Goal: Transaction & Acquisition: Purchase product/service

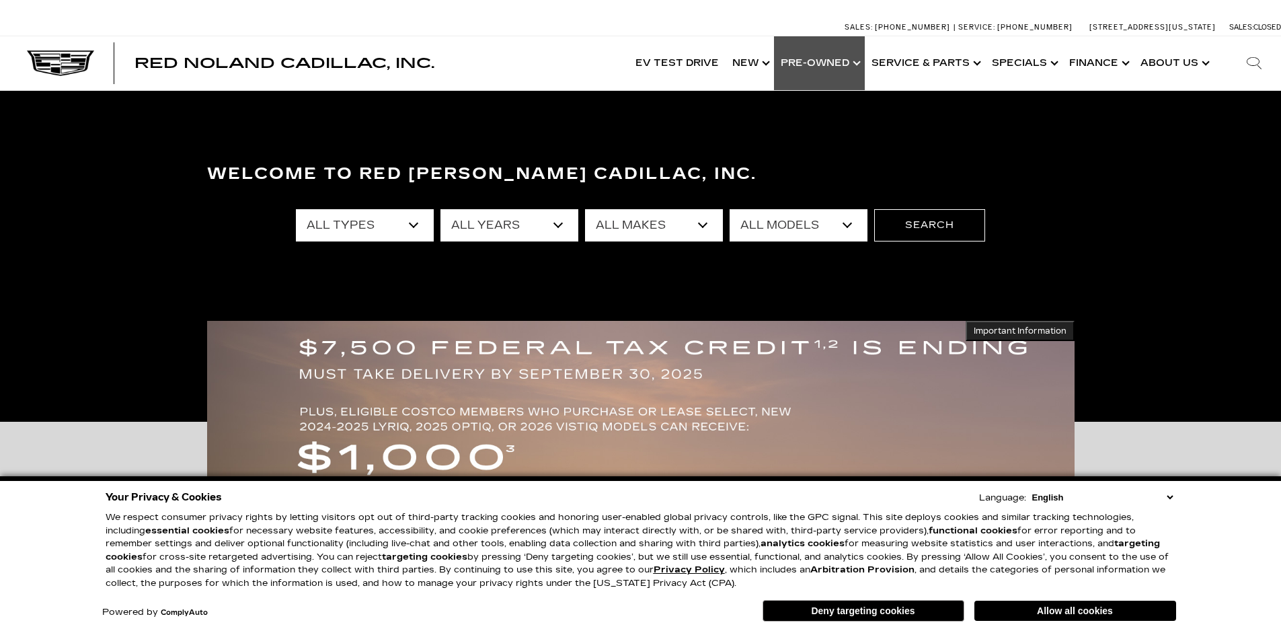
click at [820, 65] on link "Show Pre-Owned" at bounding box center [819, 63] width 91 height 54
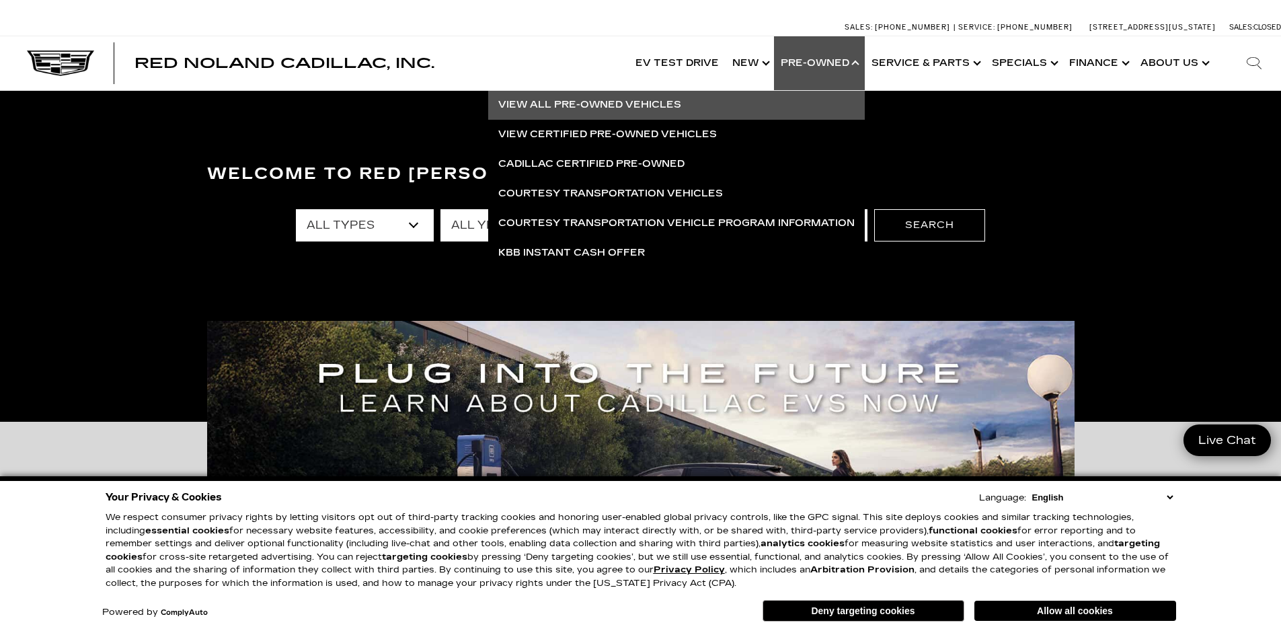
click at [638, 106] on link "View All Pre-Owned Vehicles" at bounding box center [676, 105] width 377 height 30
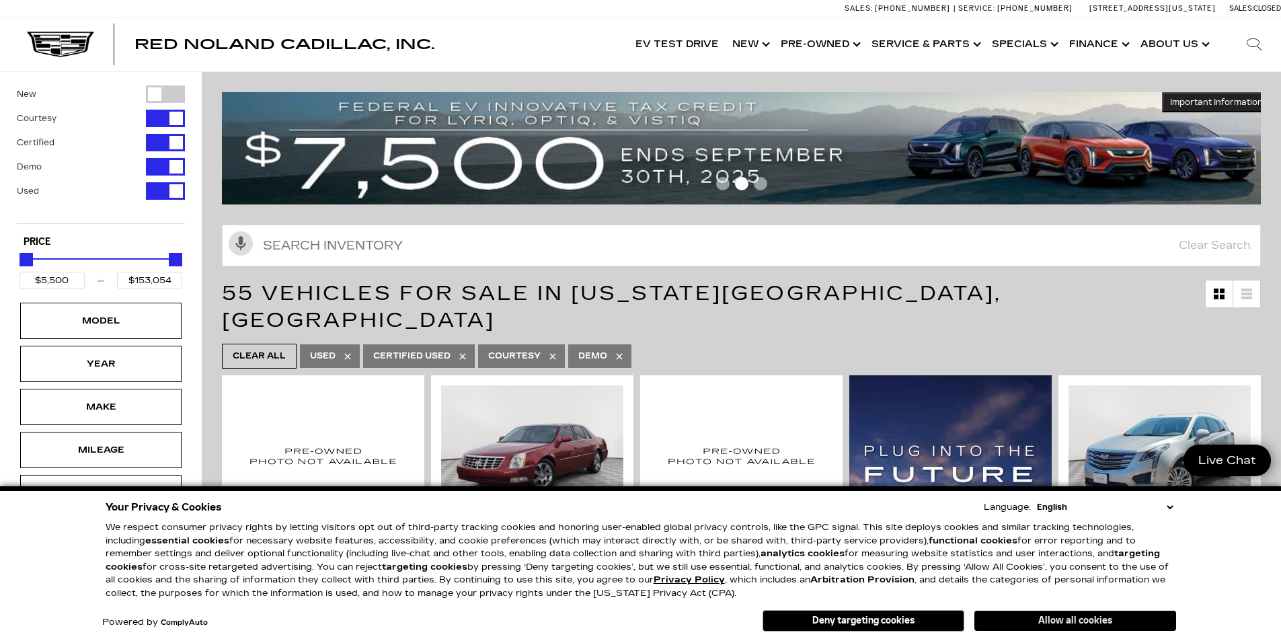
click at [1079, 619] on button "Allow all cookies" at bounding box center [1075, 621] width 202 height 20
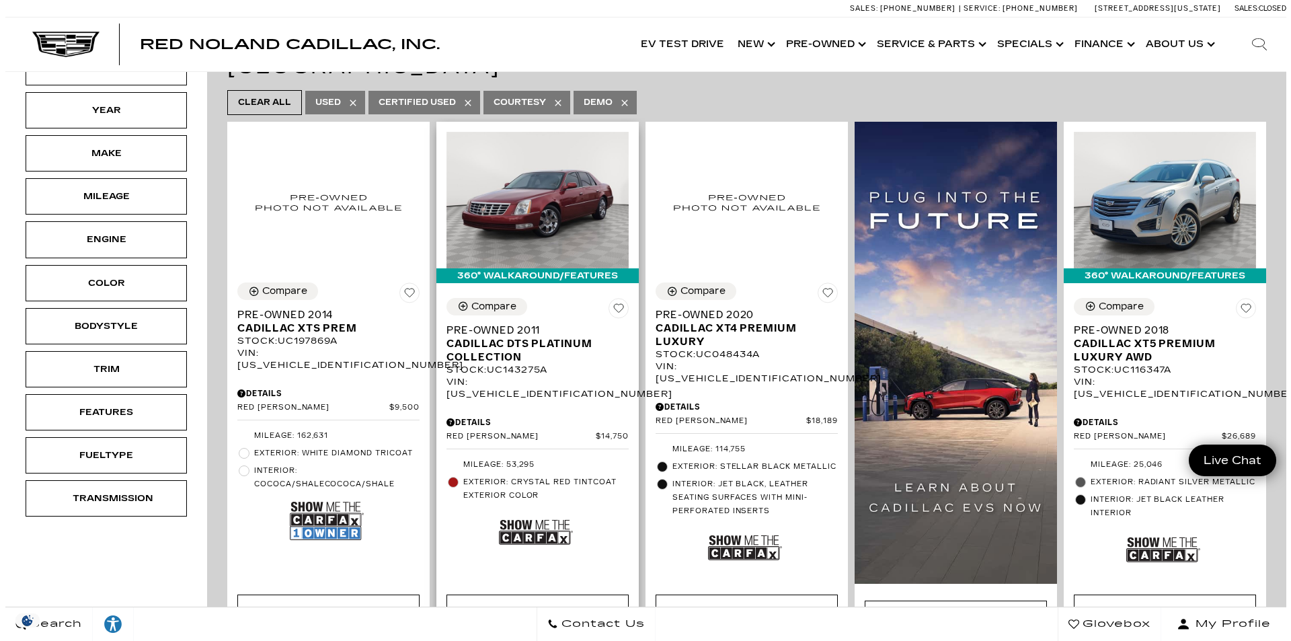
scroll to position [269, 0]
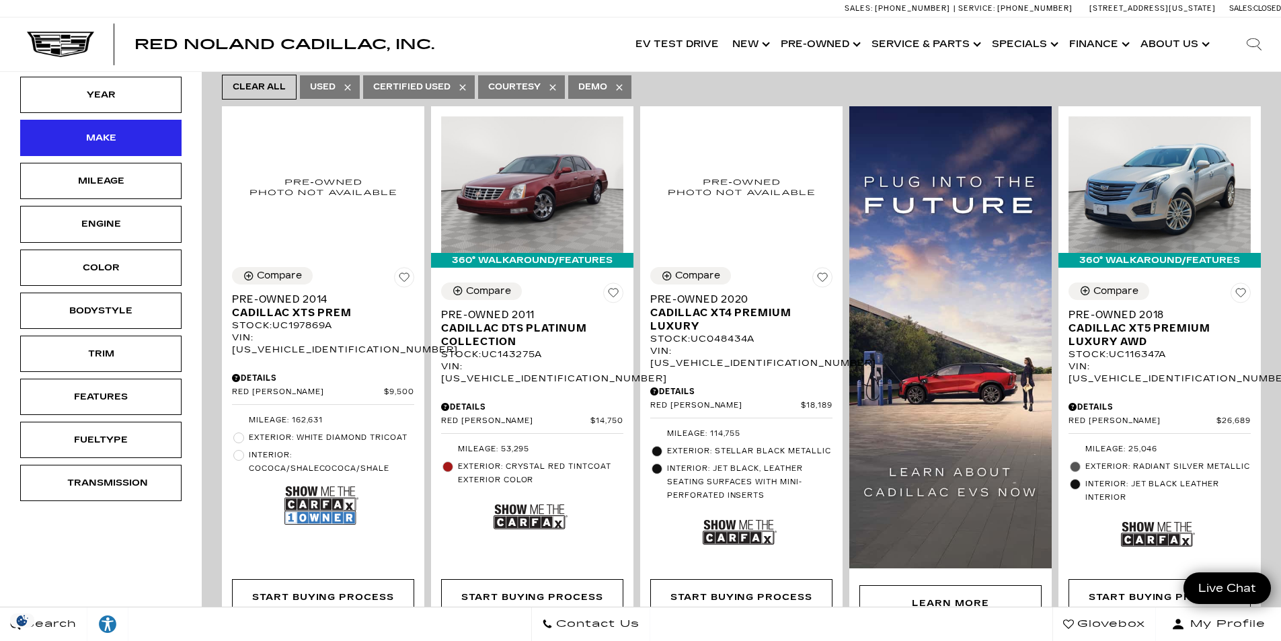
click at [102, 137] on div "Make" at bounding box center [100, 137] width 67 height 15
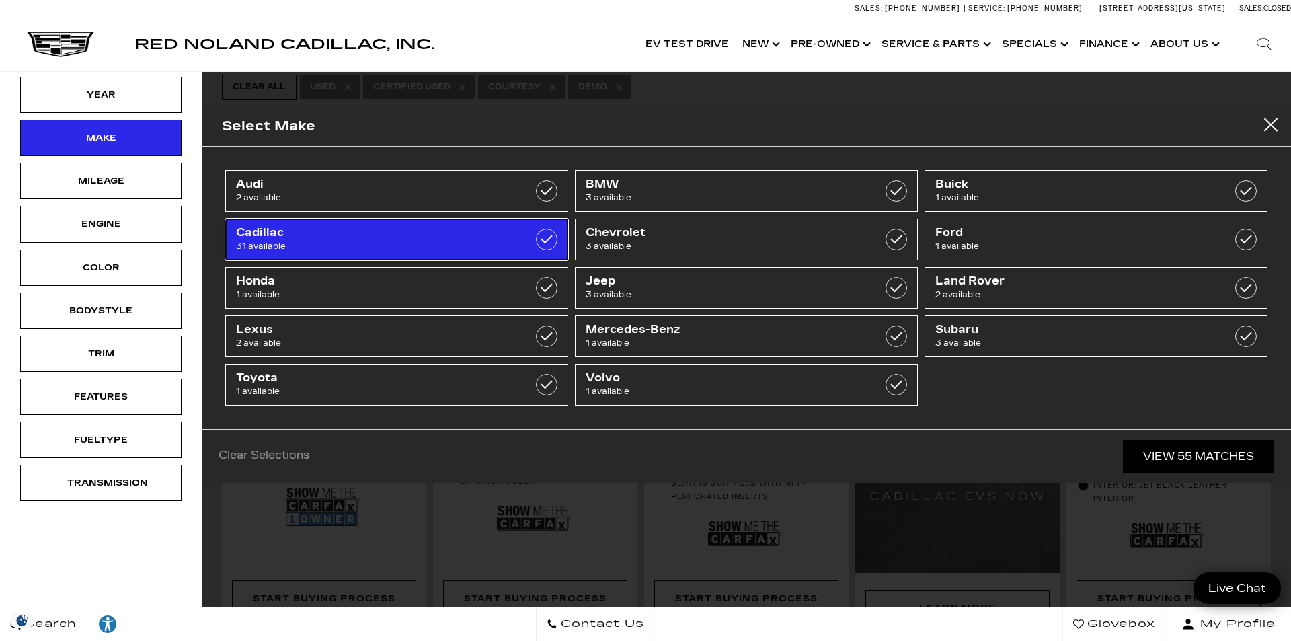
click at [399, 242] on span "31 available" at bounding box center [372, 245] width 273 height 13
type input "$9,500"
checkbox input "true"
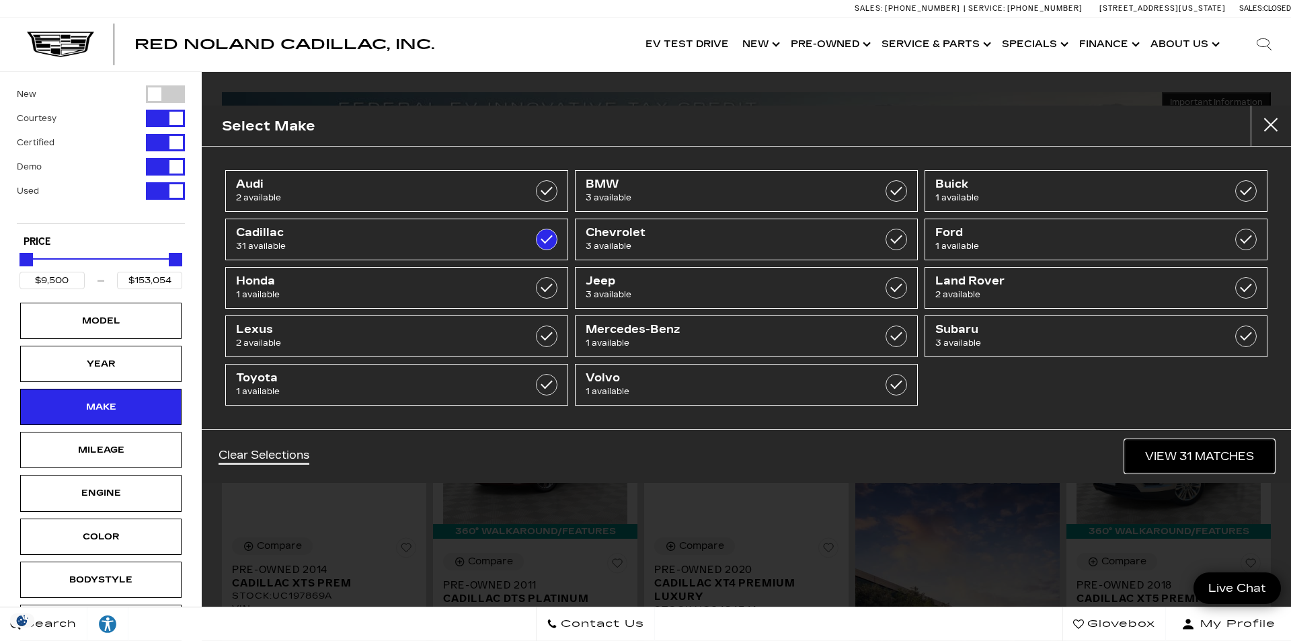
click at [1221, 464] on link "View 31 Matches" at bounding box center [1199, 456] width 149 height 33
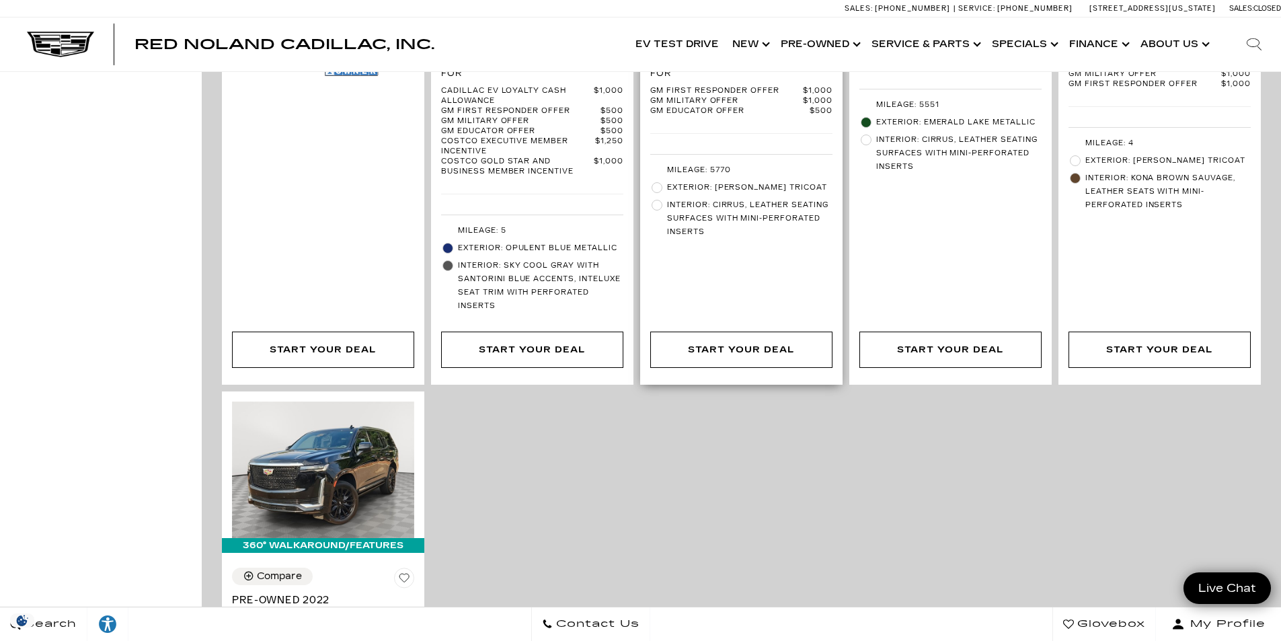
scroll to position [2690, 0]
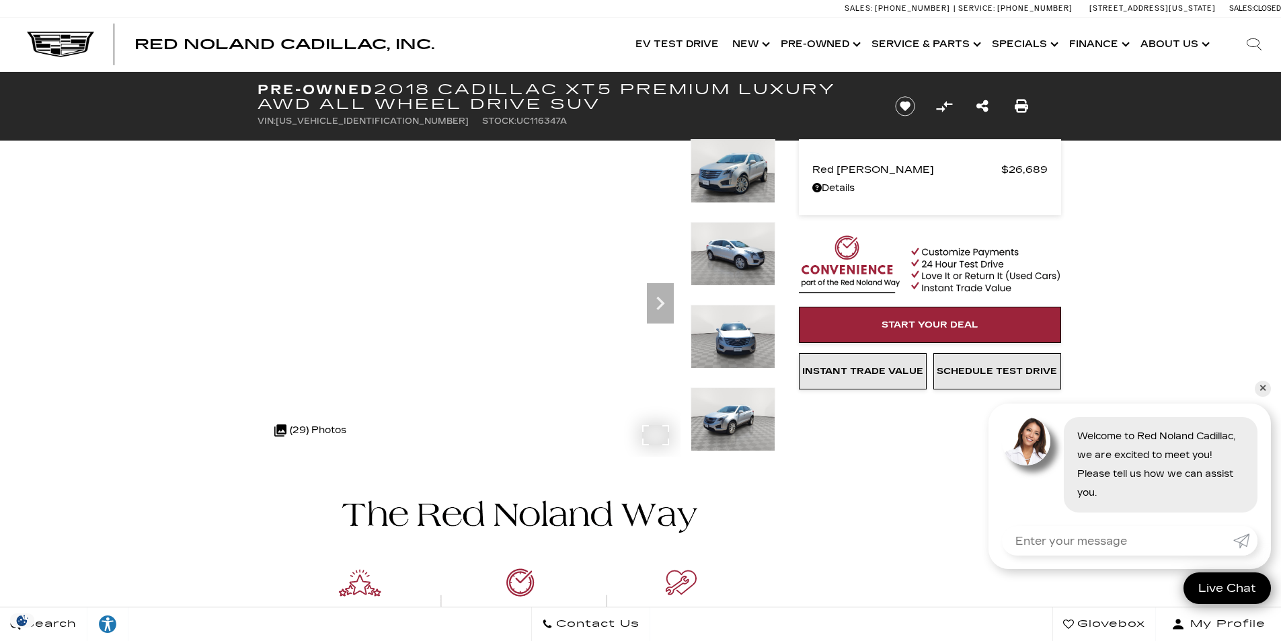
click at [321, 425] on div ".cls-1, .cls-3 { fill: #c50033; } .cls-1 { clip-rule: evenodd; } .cls-2 { clip-…" at bounding box center [310, 430] width 85 height 32
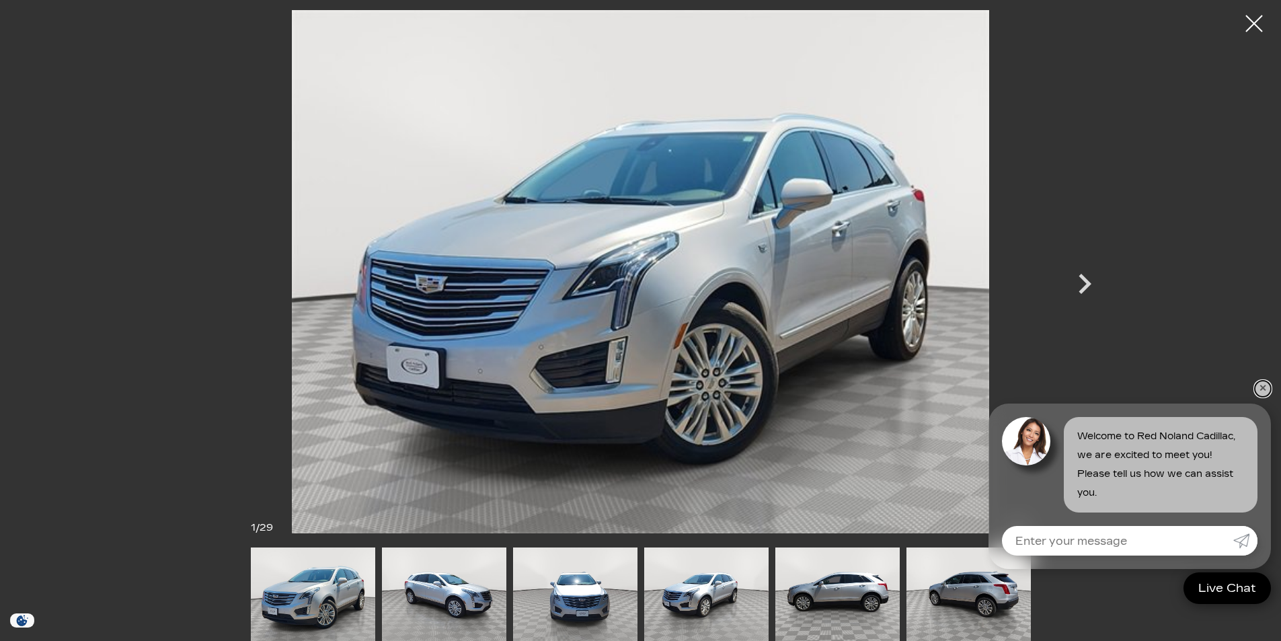
click at [1269, 386] on link "✕" at bounding box center [1263, 389] width 16 height 16
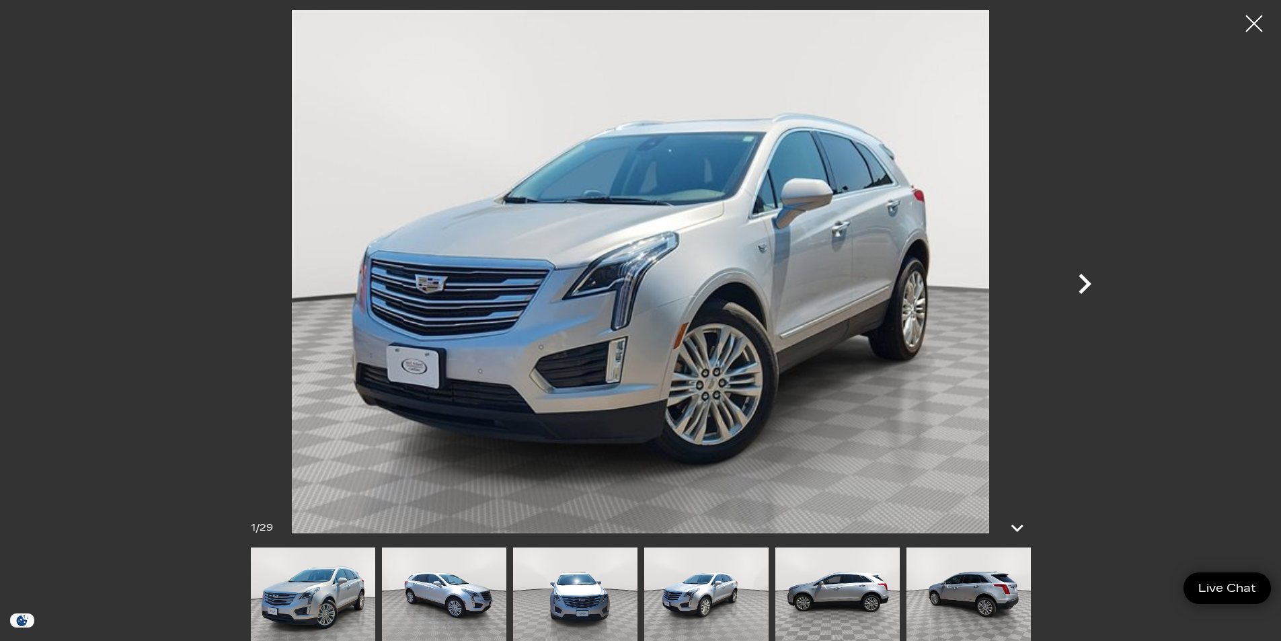
click at [1087, 281] on icon "Next" at bounding box center [1085, 284] width 13 height 20
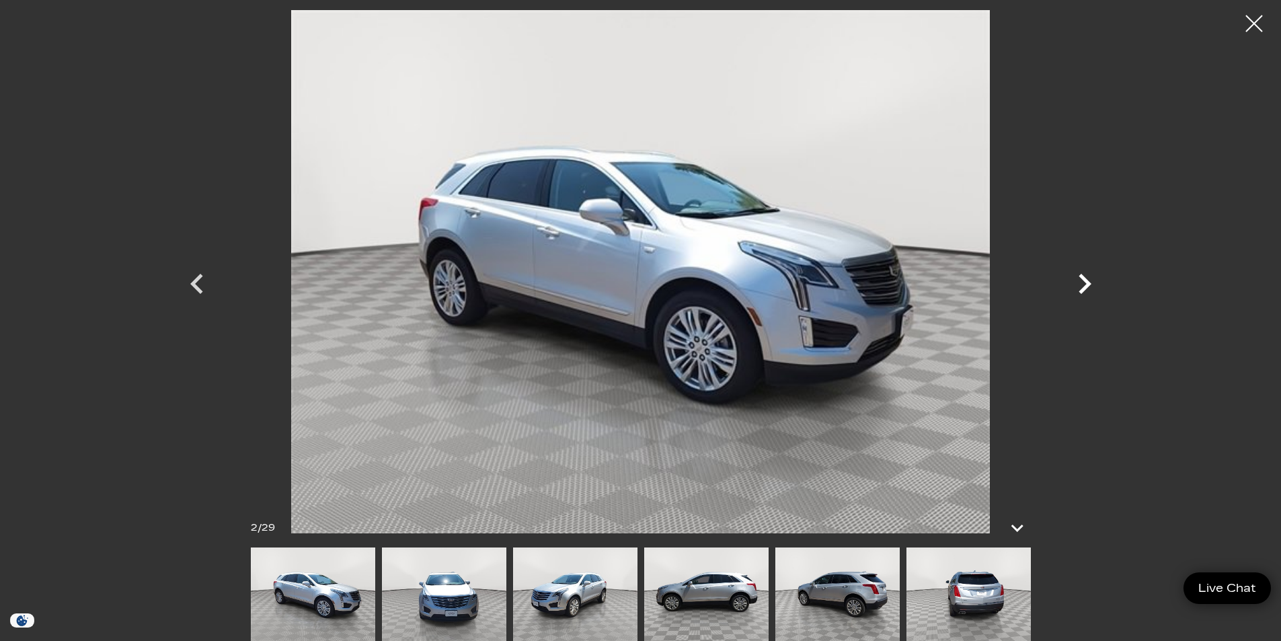
click at [1087, 281] on icon "Next" at bounding box center [1085, 284] width 13 height 20
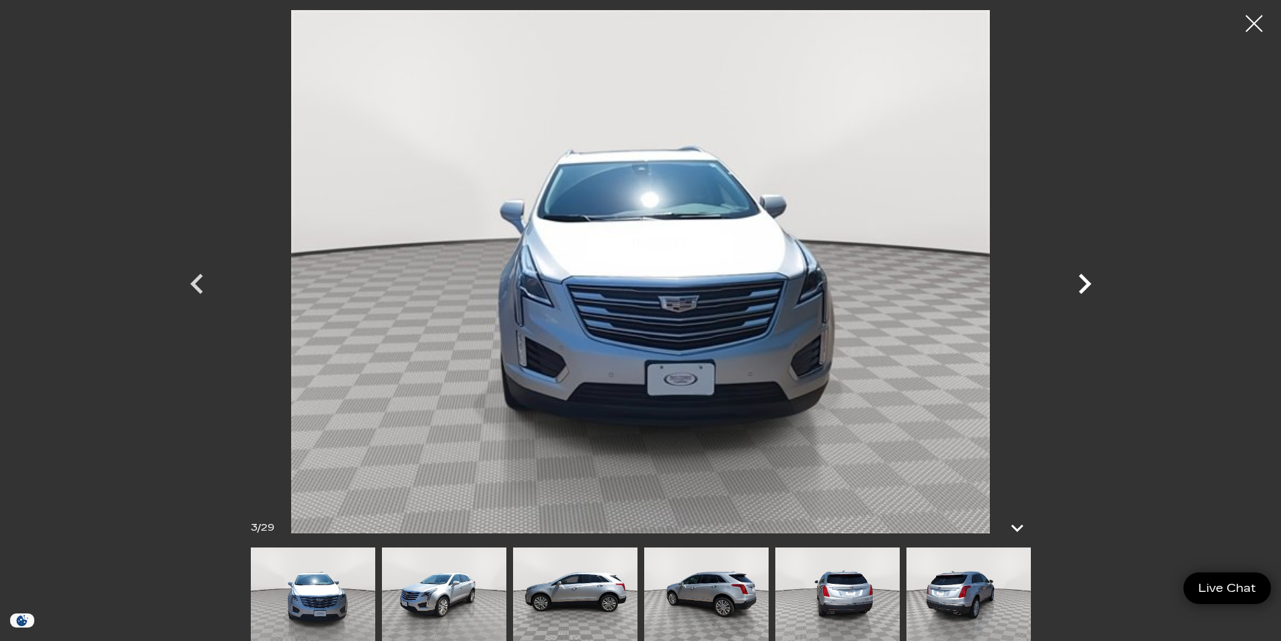
click at [1087, 281] on icon "Next" at bounding box center [1085, 284] width 13 height 20
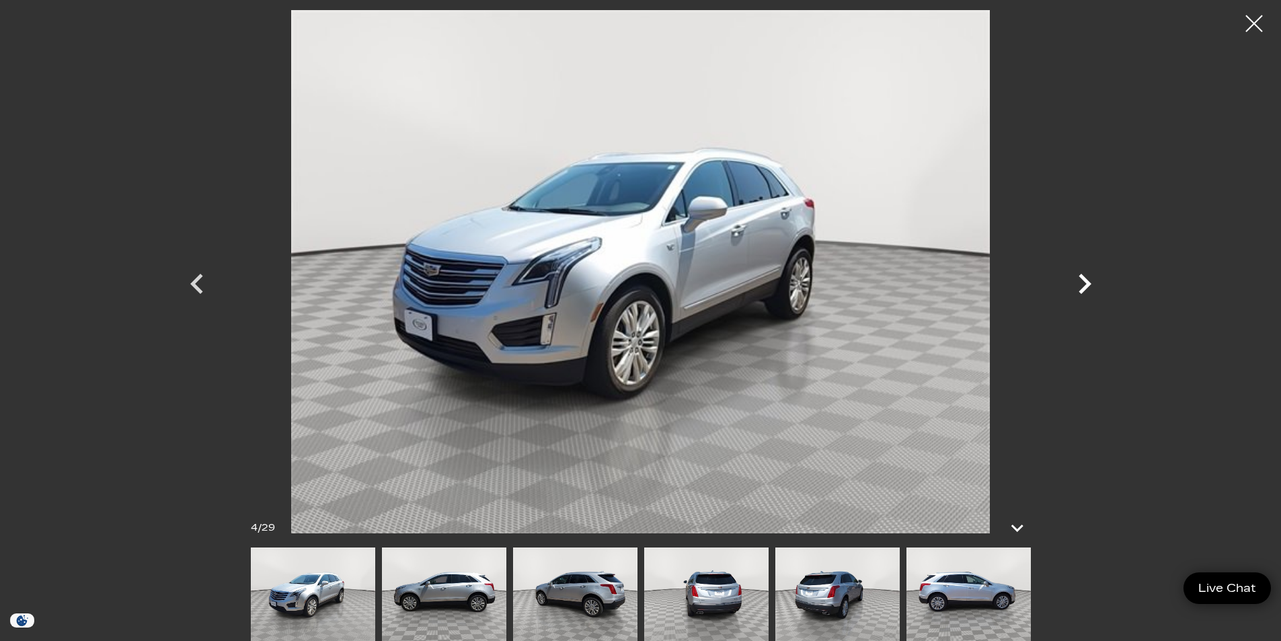
click at [1087, 281] on icon "Next" at bounding box center [1085, 284] width 13 height 20
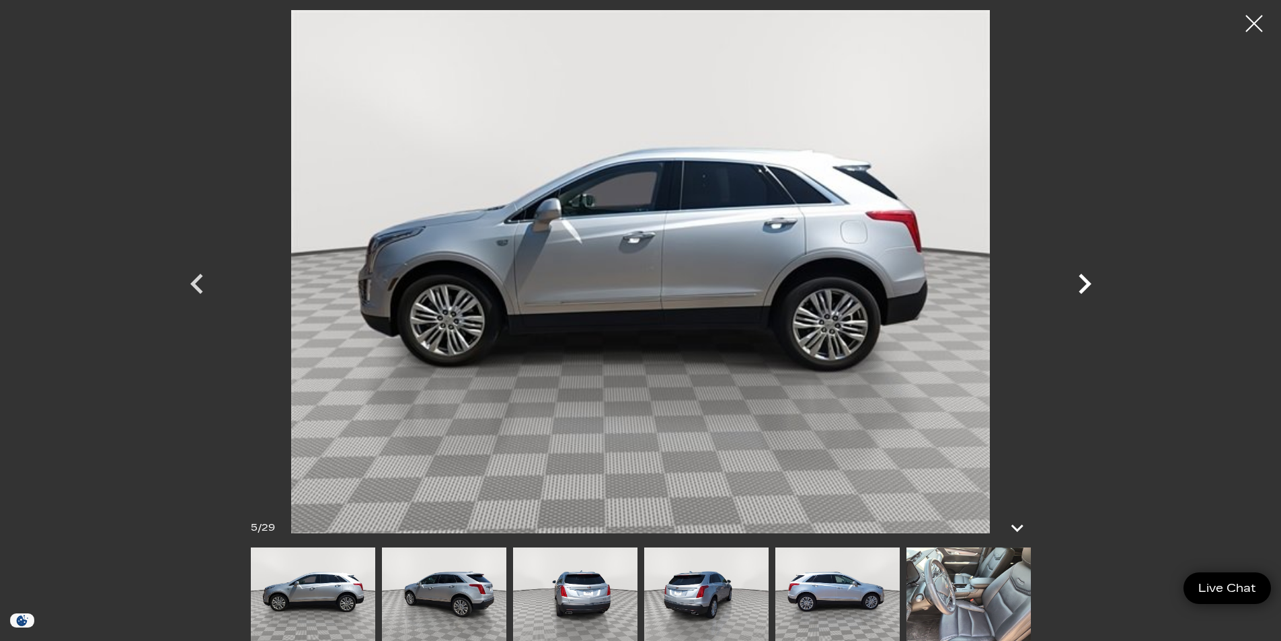
click at [1087, 281] on icon "Next" at bounding box center [1085, 284] width 13 height 20
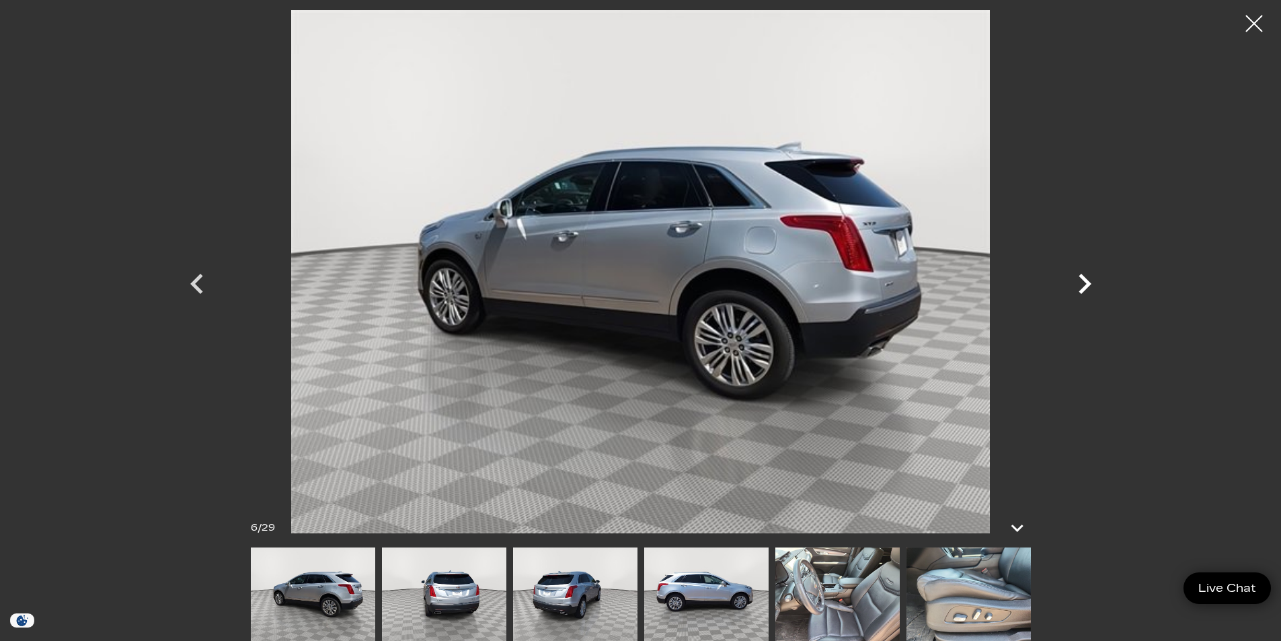
click at [1087, 281] on icon "Next" at bounding box center [1085, 284] width 13 height 20
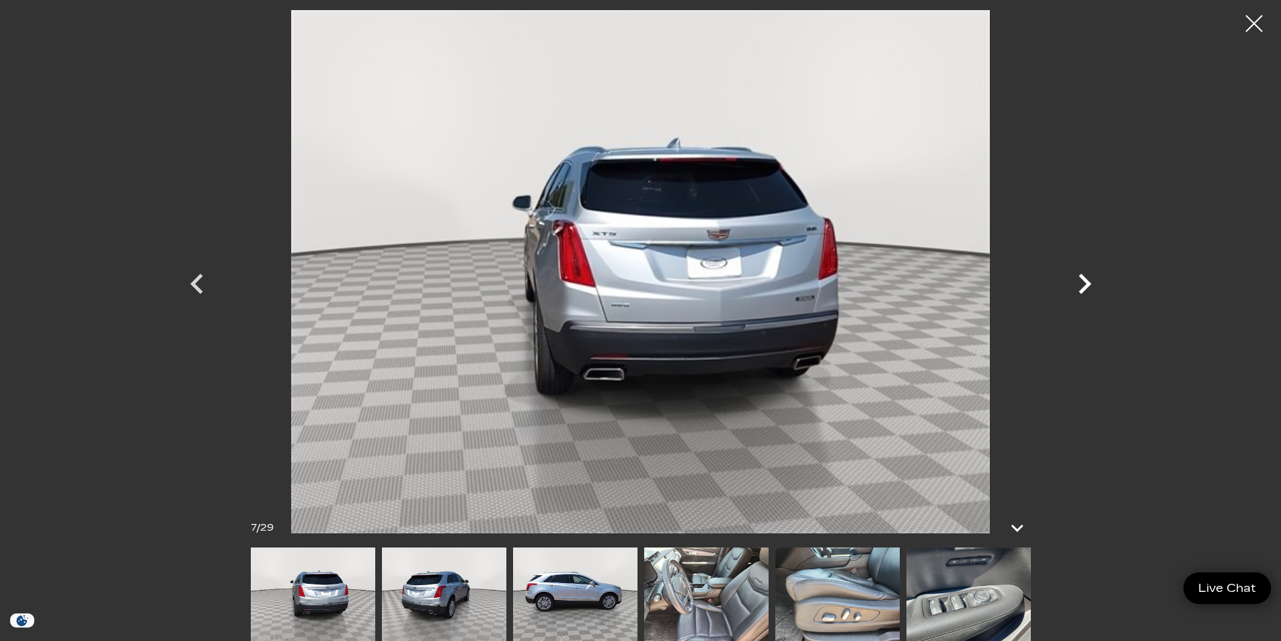
click at [1087, 281] on icon "Next" at bounding box center [1085, 284] width 13 height 20
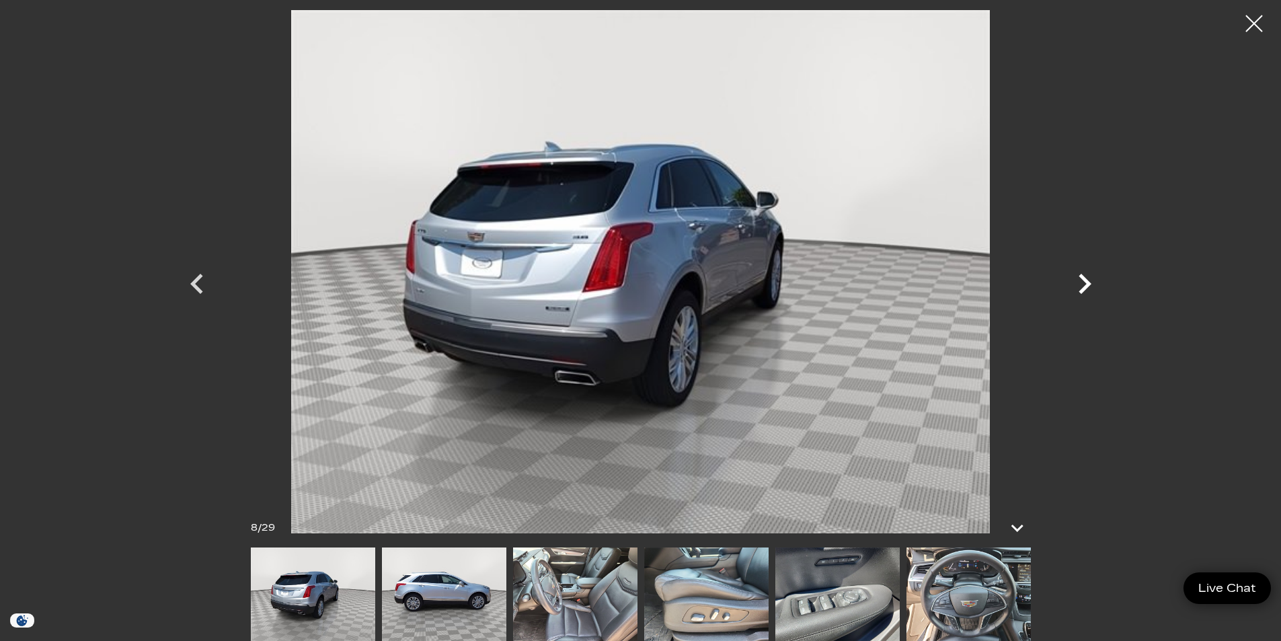
click at [1087, 281] on icon "Next" at bounding box center [1085, 284] width 13 height 20
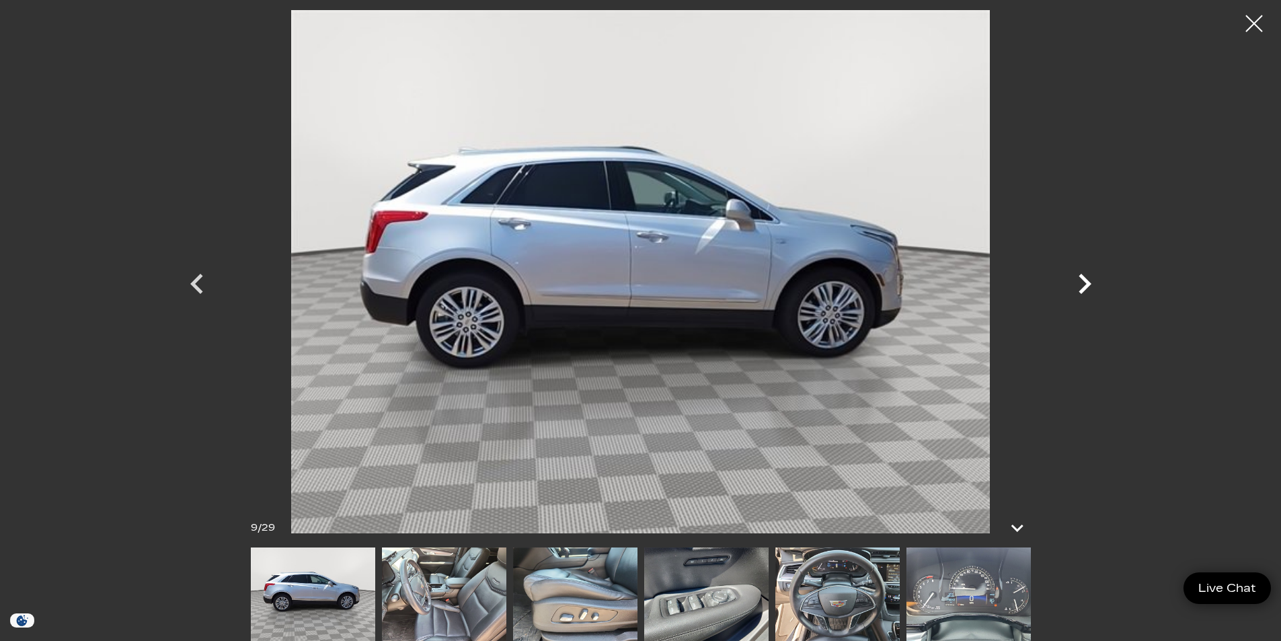
click at [1087, 281] on icon "Next" at bounding box center [1085, 284] width 13 height 20
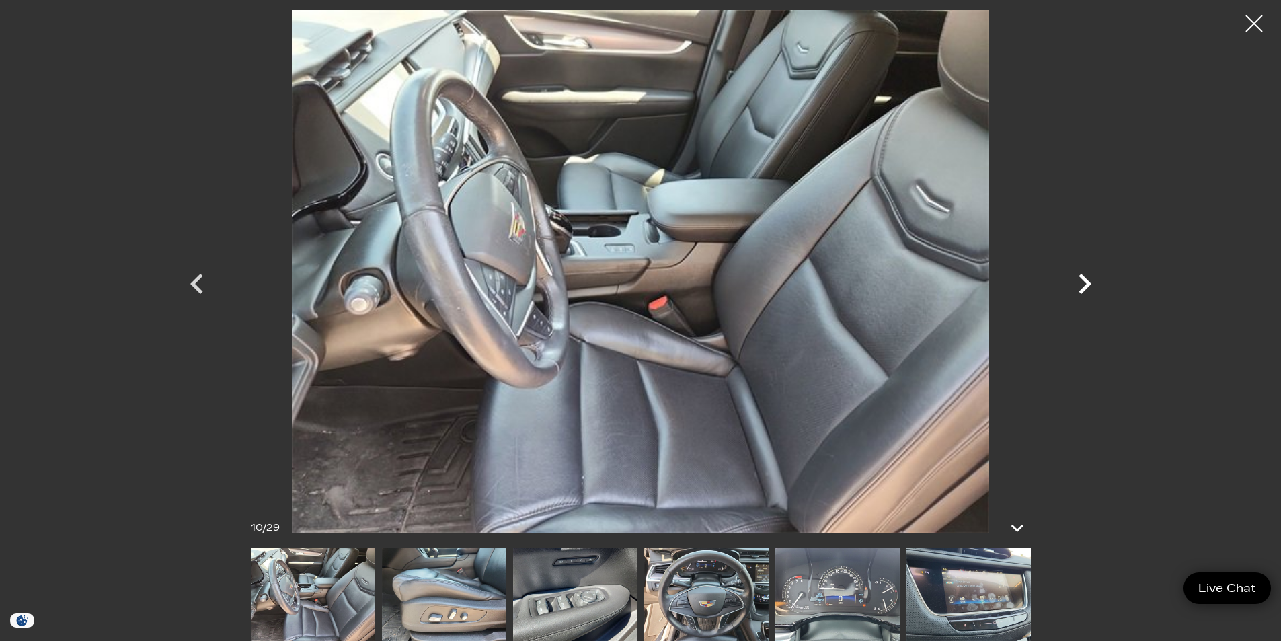
click at [1087, 281] on icon "Next" at bounding box center [1085, 284] width 13 height 20
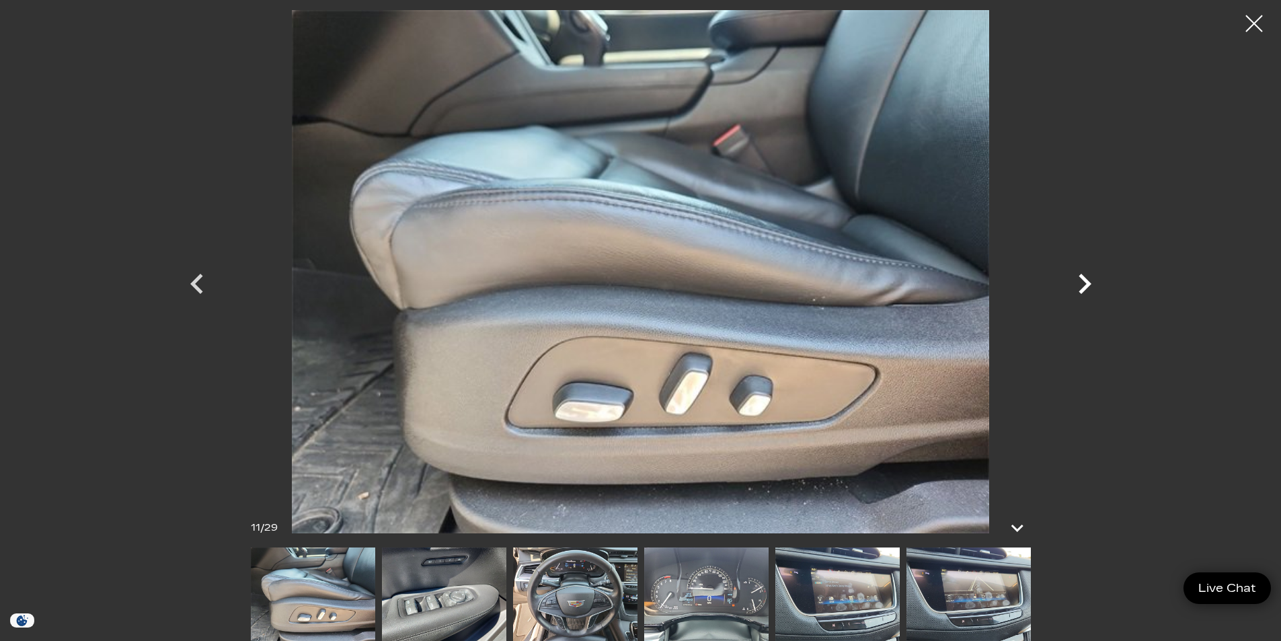
click at [1087, 281] on icon "Next" at bounding box center [1085, 284] width 13 height 20
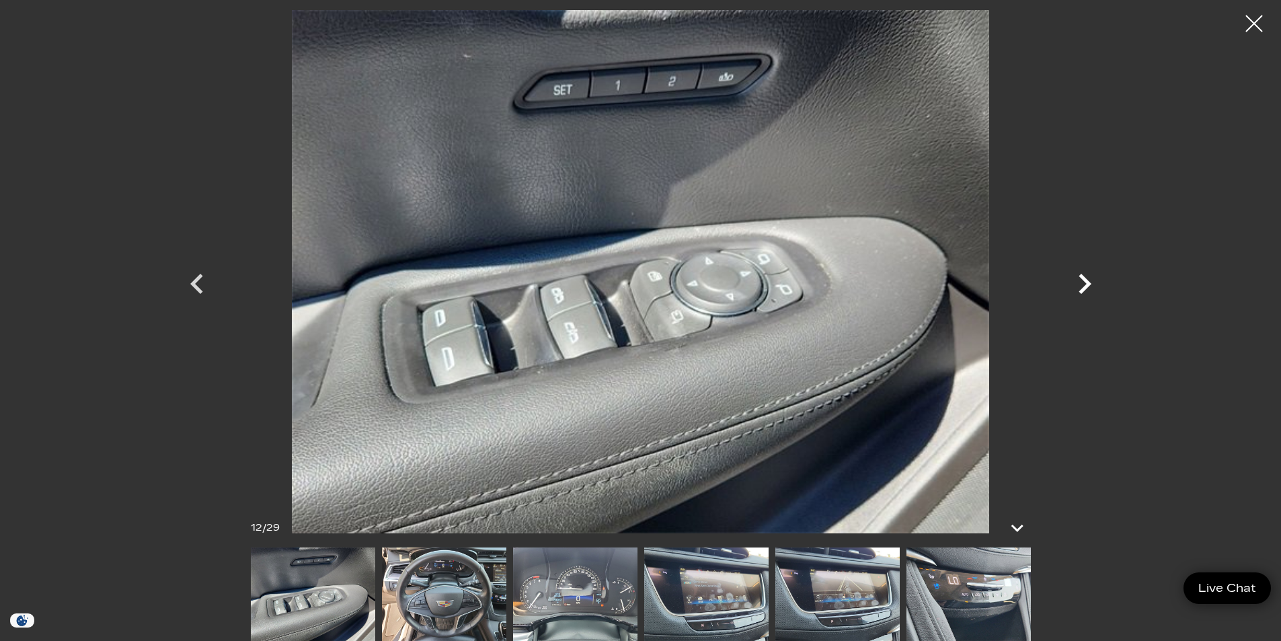
click at [1087, 281] on icon "Next" at bounding box center [1085, 284] width 13 height 20
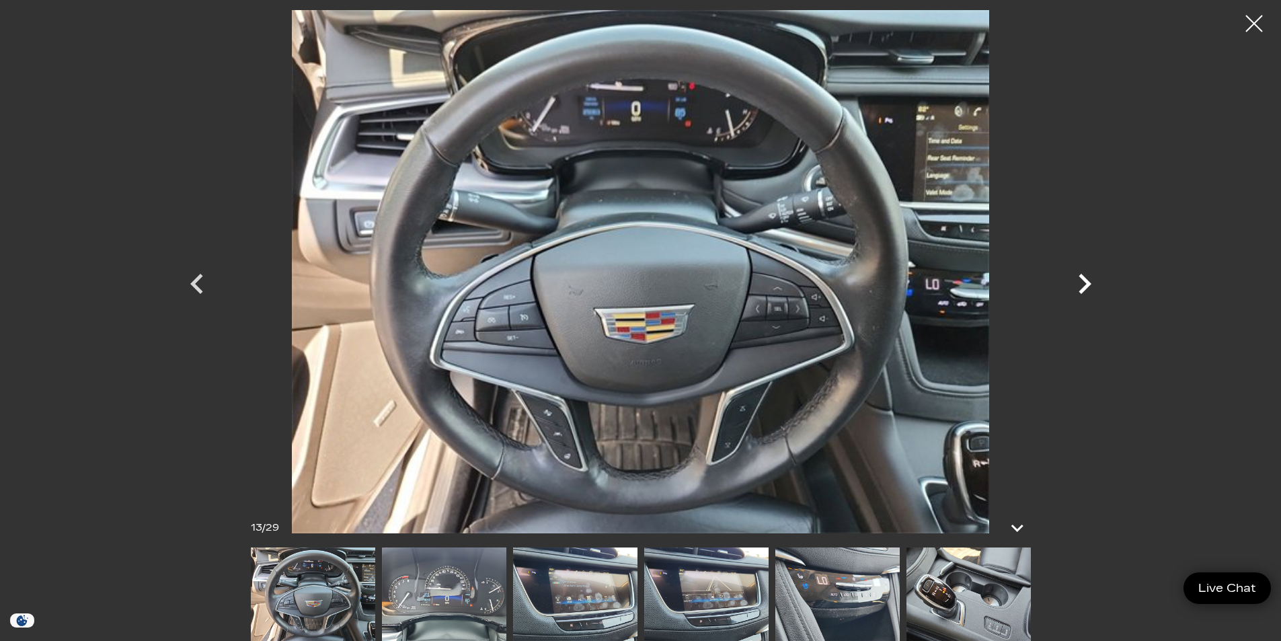
click at [1087, 281] on icon "Next" at bounding box center [1085, 284] width 13 height 20
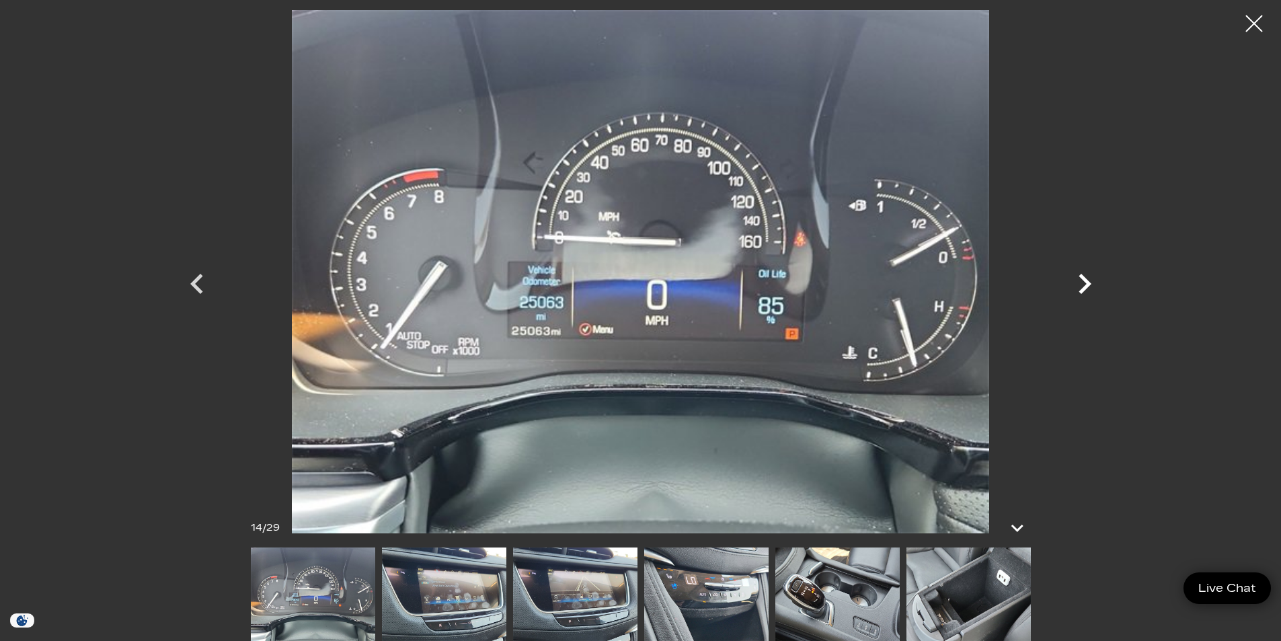
click at [1087, 281] on icon "Next" at bounding box center [1085, 284] width 13 height 20
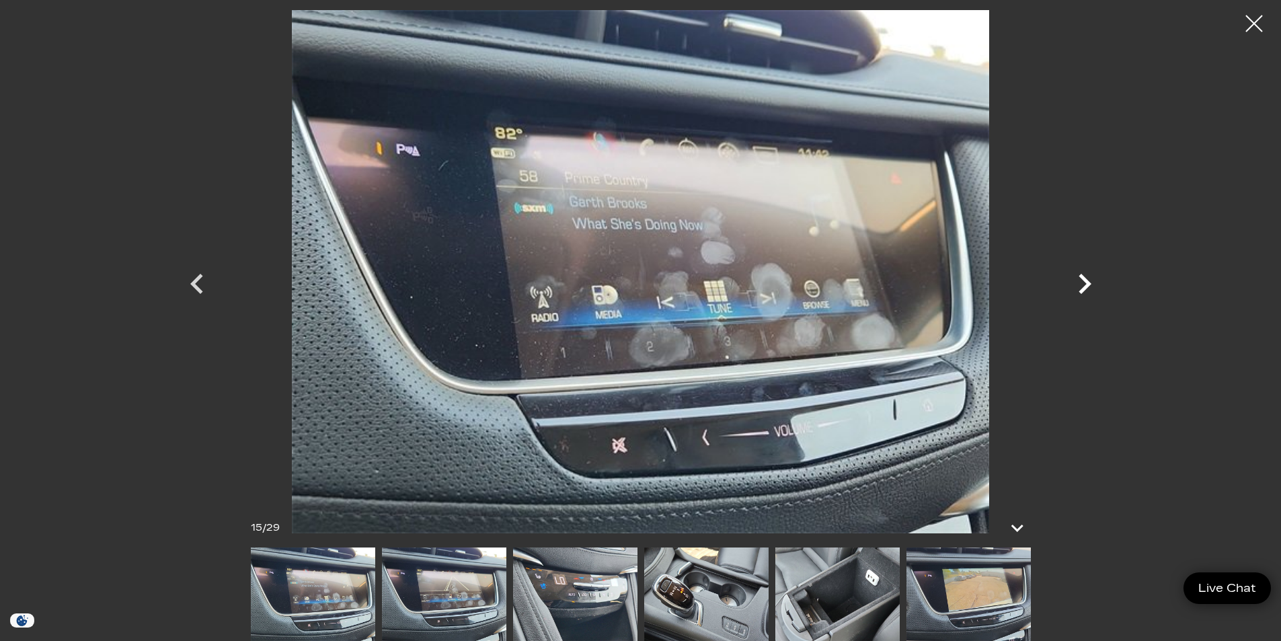
click at [1087, 281] on icon "Next" at bounding box center [1085, 284] width 13 height 20
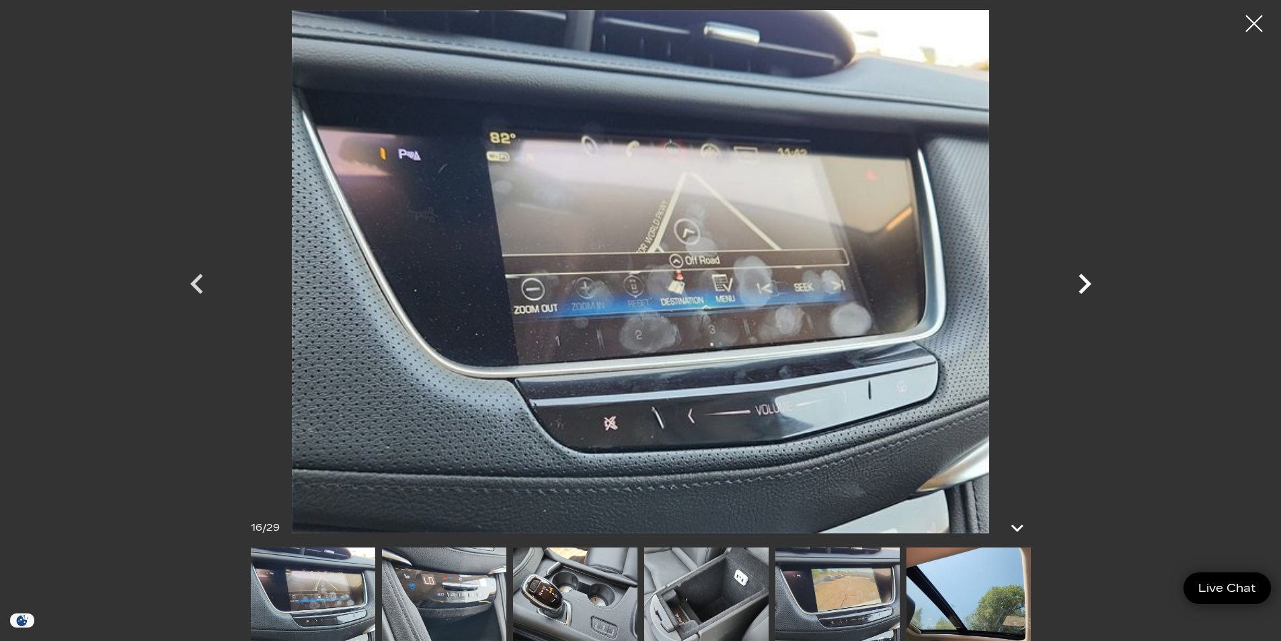
click at [1087, 281] on icon "Next" at bounding box center [1085, 284] width 13 height 20
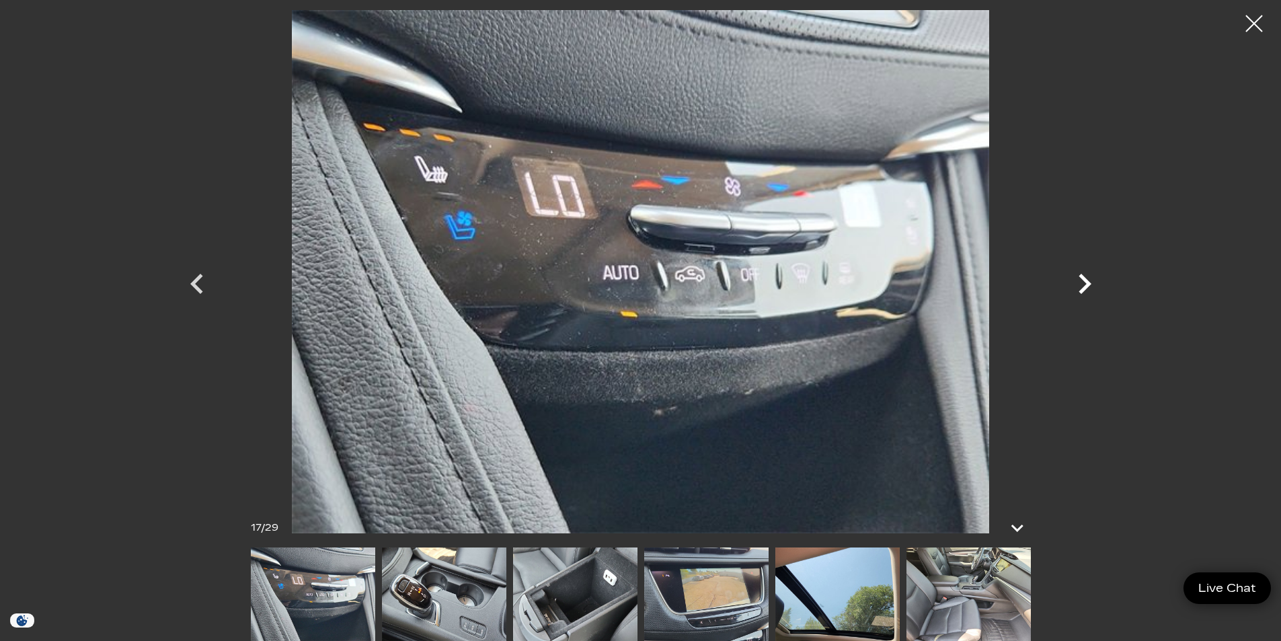
click at [1087, 281] on icon "Next" at bounding box center [1085, 284] width 13 height 20
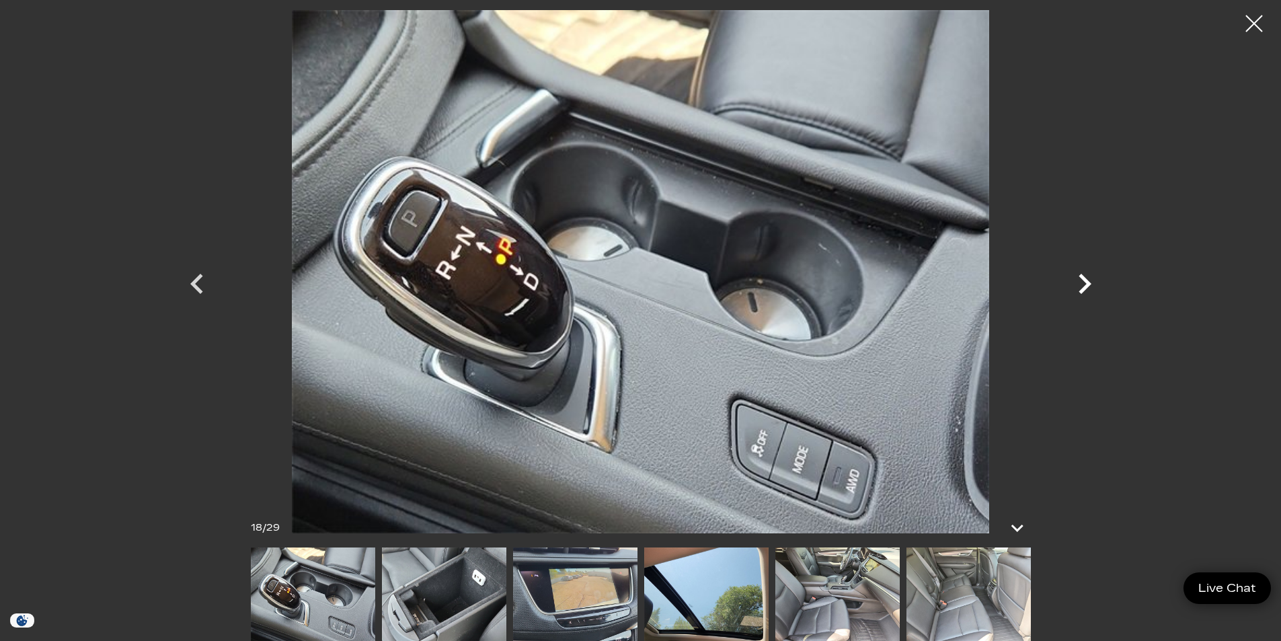
click at [1087, 281] on icon "Next" at bounding box center [1085, 284] width 13 height 20
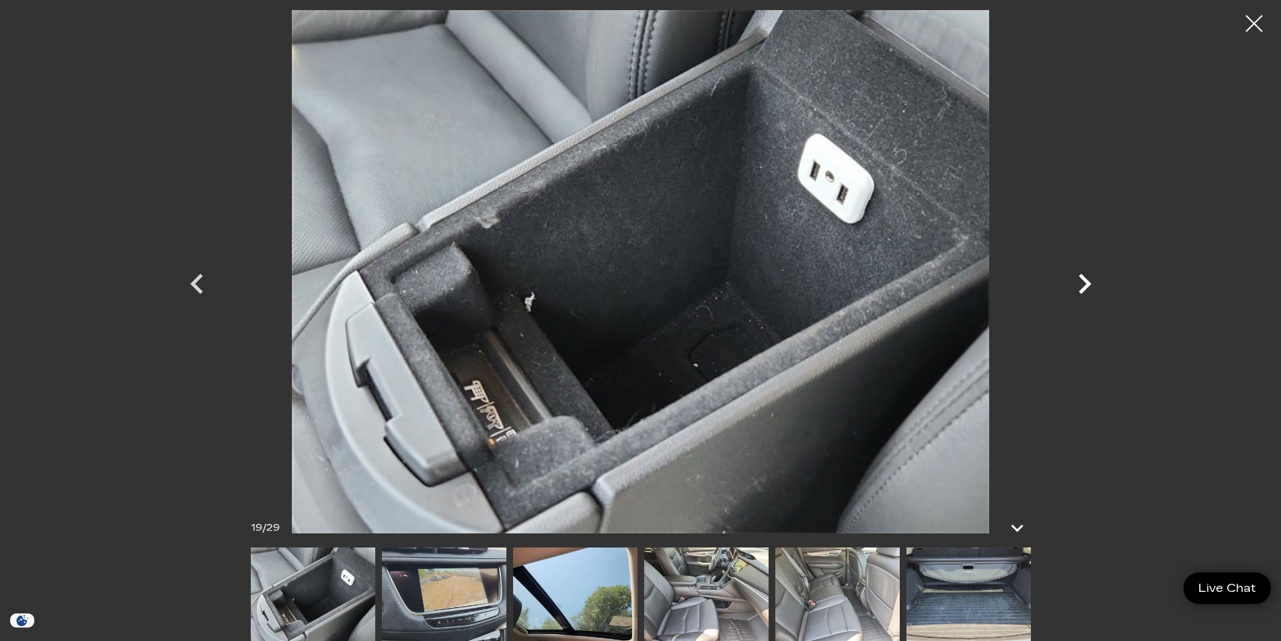
click at [1087, 281] on icon "Next" at bounding box center [1085, 284] width 13 height 20
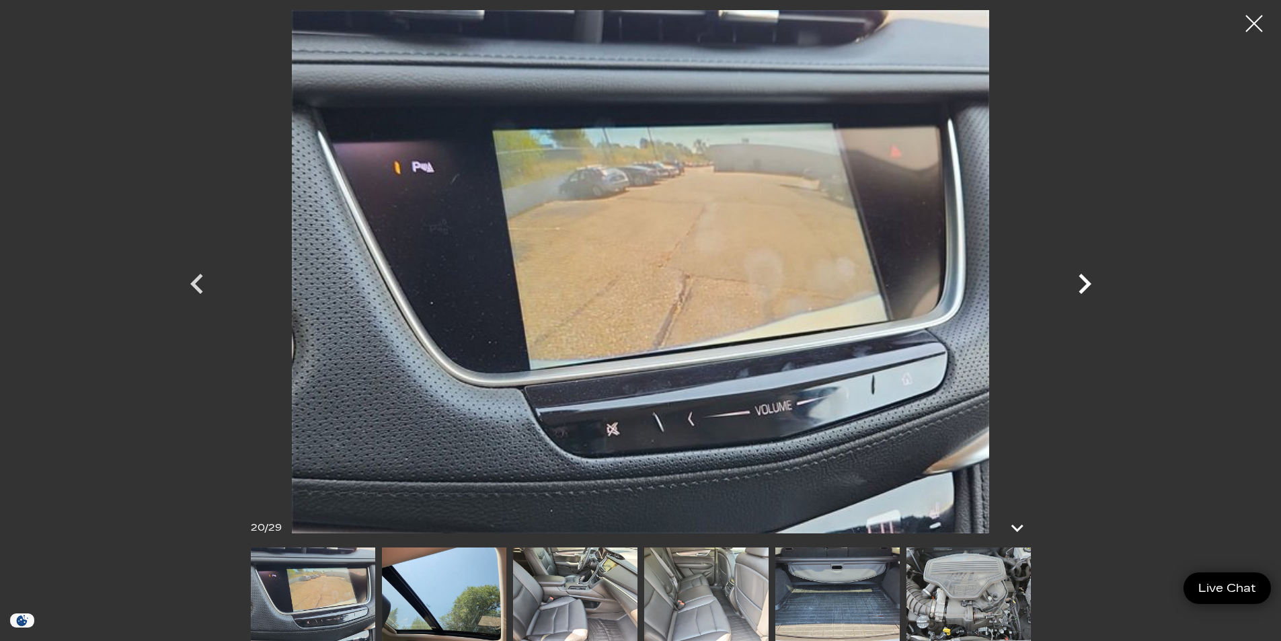
click at [1087, 281] on icon "Next" at bounding box center [1085, 284] width 13 height 20
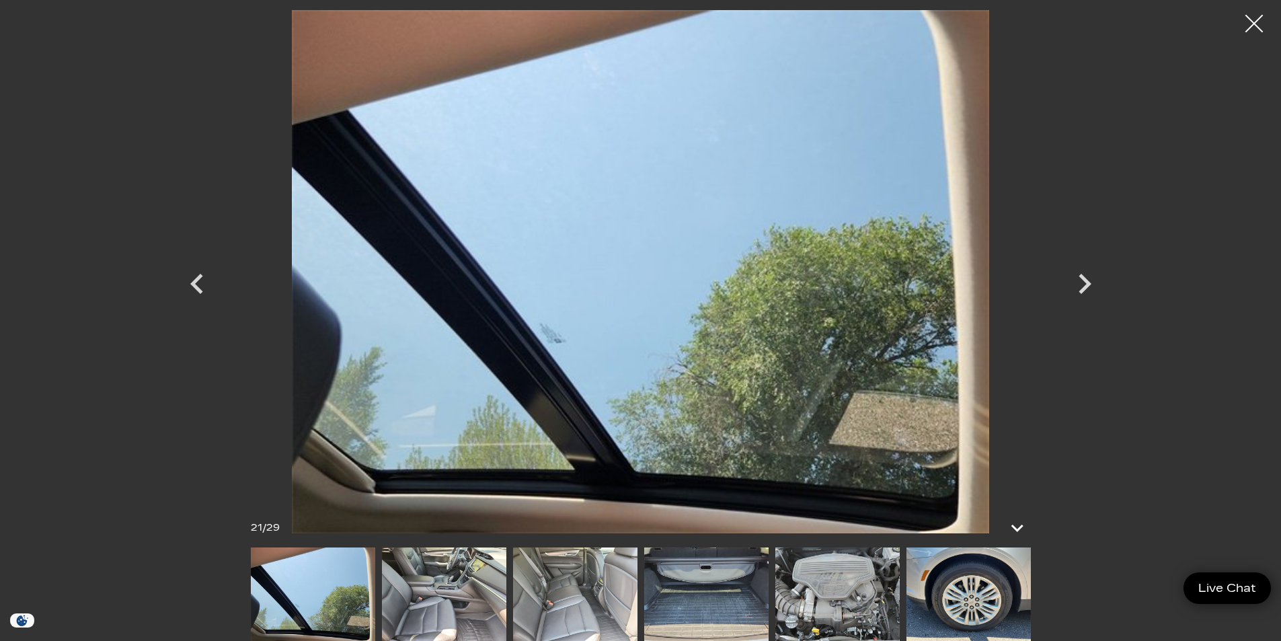
click at [1254, 14] on div at bounding box center [1255, 24] width 36 height 36
